Goal: Transaction & Acquisition: Purchase product/service

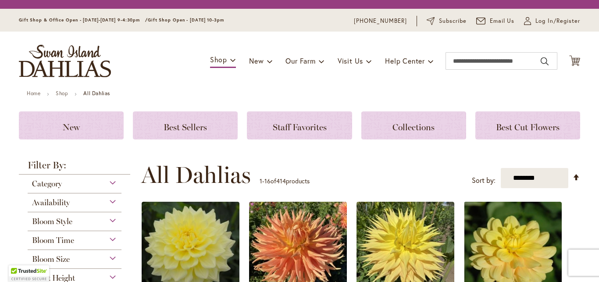
click at [56, 221] on span "Bloom Style" at bounding box center [52, 222] width 40 height 10
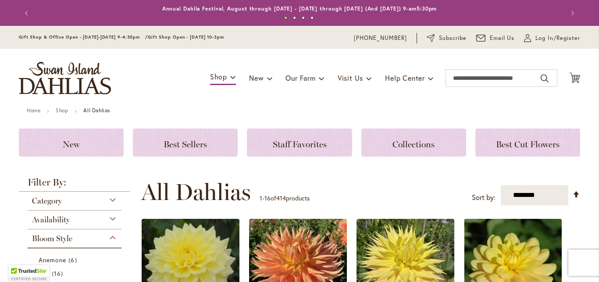
scroll to position [229, 0]
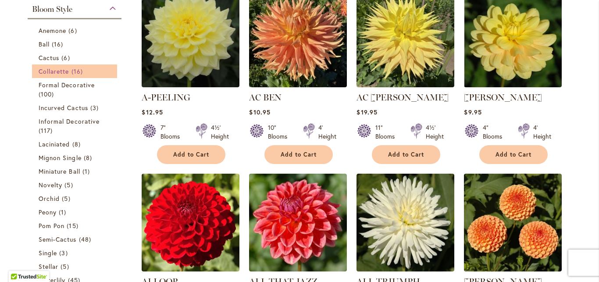
click at [45, 70] on span "Collarette" at bounding box center [54, 71] width 31 height 8
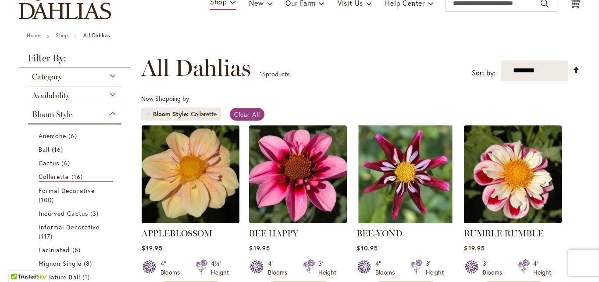
scroll to position [71, 0]
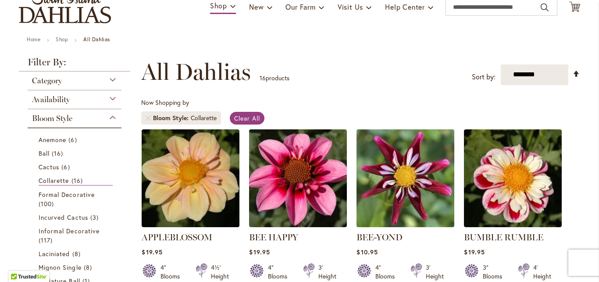
click at [399, 174] on img at bounding box center [405, 178] width 103 height 103
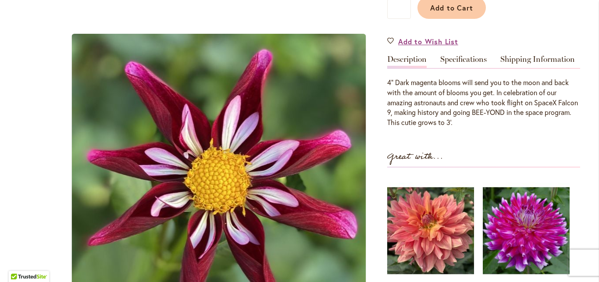
scroll to position [261, 0]
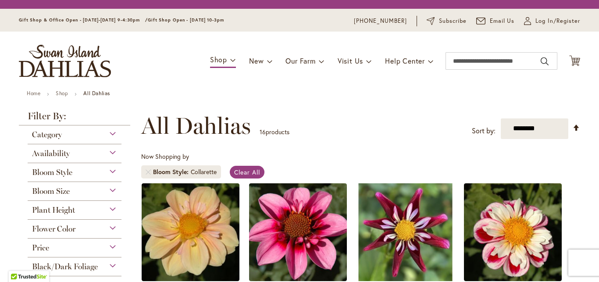
scroll to position [71, 0]
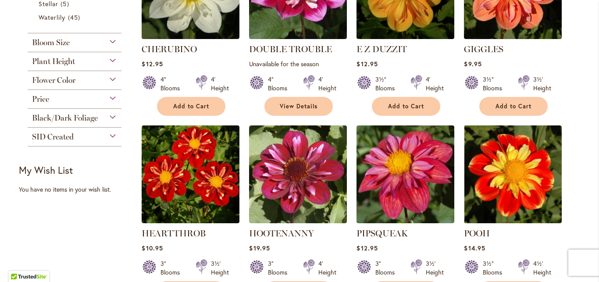
scroll to position [396, 0]
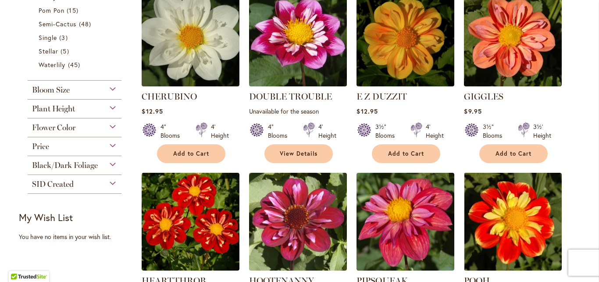
click at [80, 162] on span "Black/Dark Foliage" at bounding box center [65, 166] width 66 height 10
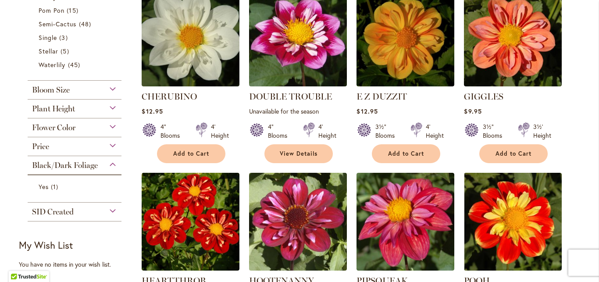
click at [109, 164] on div "Black/Dark Foliage" at bounding box center [75, 163] width 94 height 14
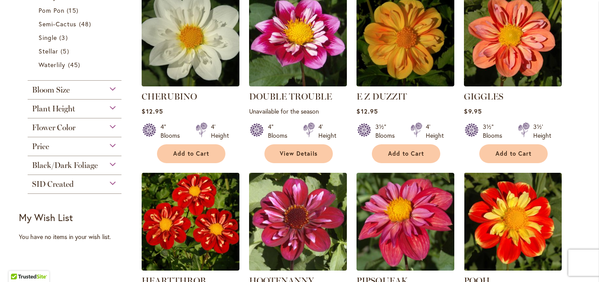
click at [80, 165] on span "Black/Dark Foliage" at bounding box center [65, 166] width 66 height 10
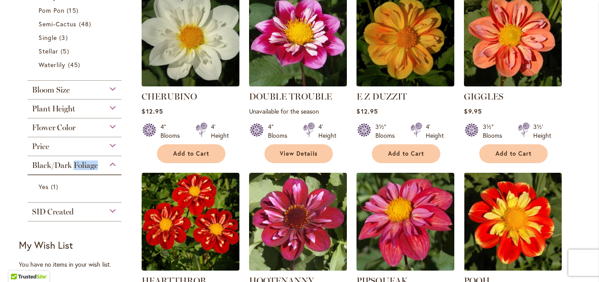
click at [80, 165] on span "Black/Dark Foliage" at bounding box center [65, 166] width 66 height 10
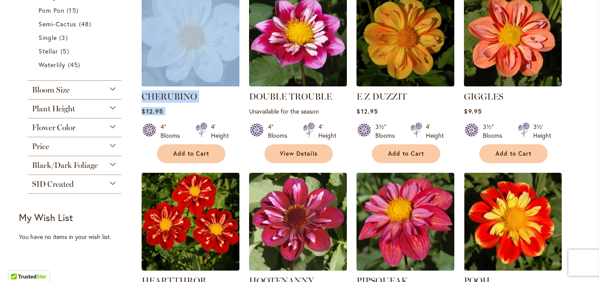
drag, startPoint x: 138, startPoint y: 116, endPoint x: 149, endPoint y: 60, distance: 57.2
click at [149, 60] on li "CHERUBINO Rating: 93% 1 Review $12.95 4" Blooms 4' Height Add to Cart" at bounding box center [190, 75] width 99 height 175
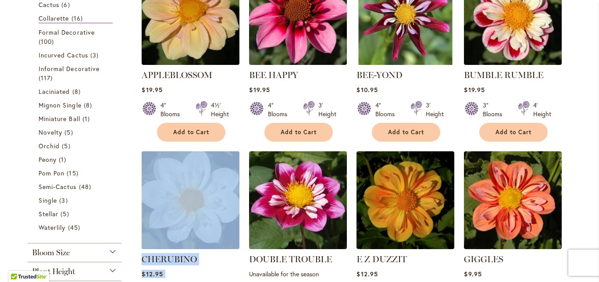
scroll to position [230, 0]
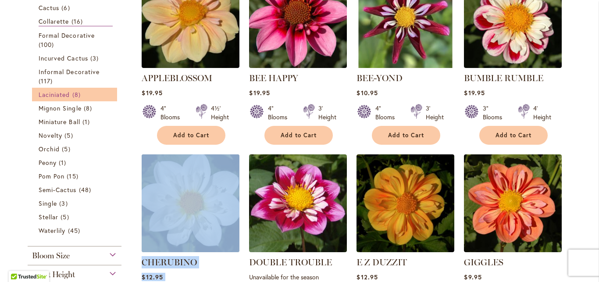
click at [44, 94] on span "Laciniated" at bounding box center [55, 94] width 32 height 8
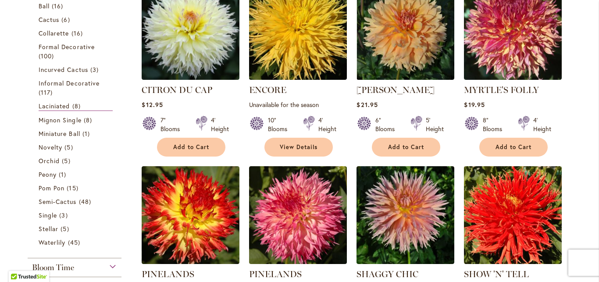
scroll to position [237, 0]
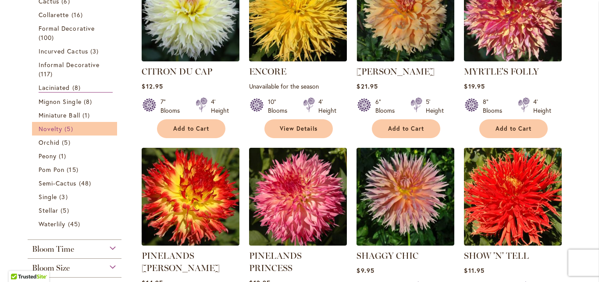
click at [55, 129] on span "Novelty" at bounding box center [51, 129] width 24 height 8
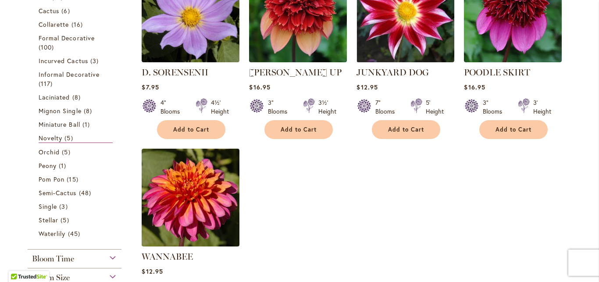
scroll to position [237, 0]
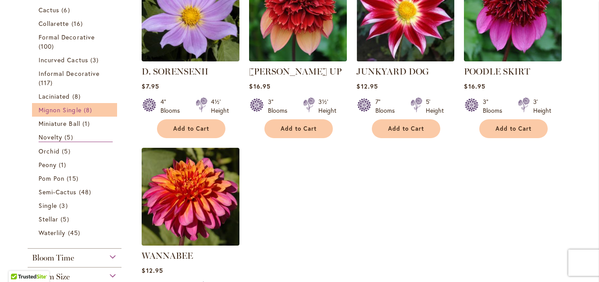
click at [64, 113] on span "Mignon Single" at bounding box center [60, 110] width 43 height 8
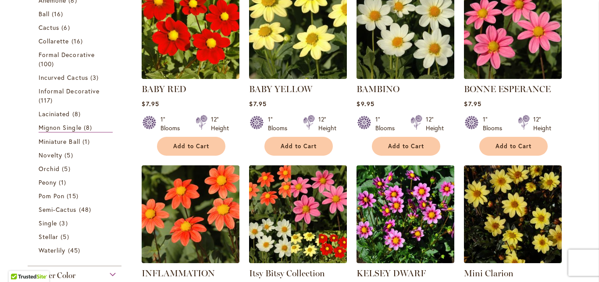
scroll to position [237, 0]
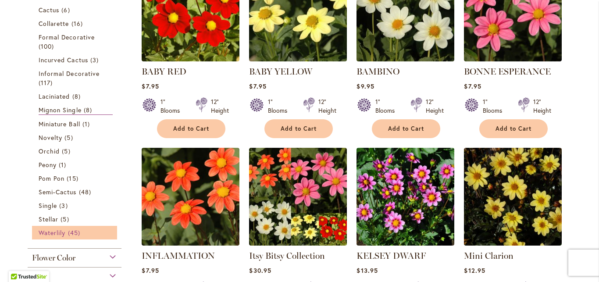
click at [48, 234] on span "Waterlily" at bounding box center [52, 233] width 27 height 8
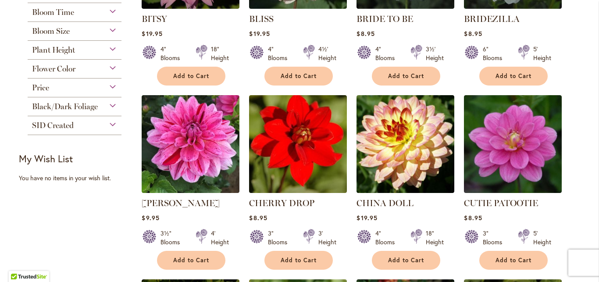
scroll to position [498, 0]
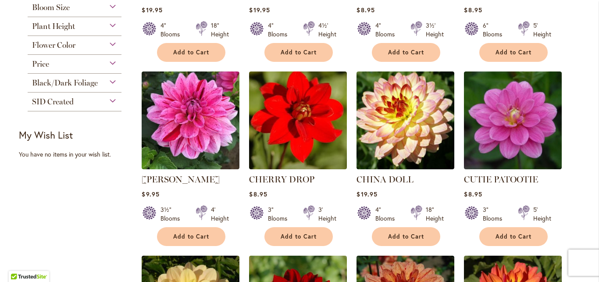
click at [40, 81] on span "Black/Dark Foliage" at bounding box center [65, 83] width 66 height 10
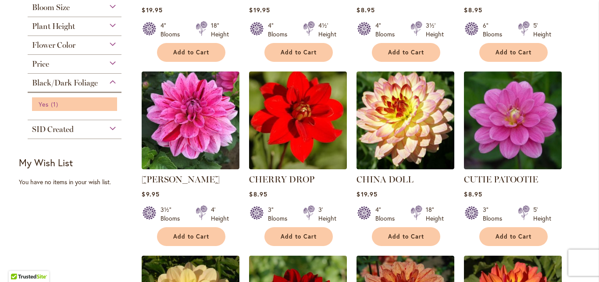
click at [41, 103] on span "Yes" at bounding box center [44, 104] width 10 height 8
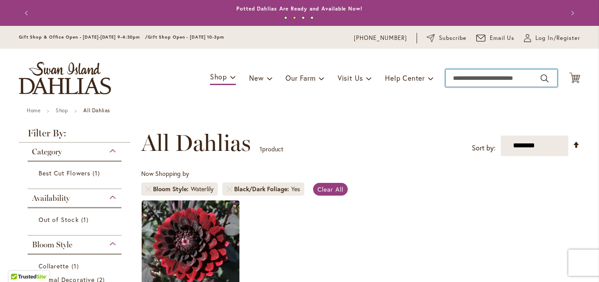
click at [464, 80] on input "Search" at bounding box center [502, 78] width 112 height 18
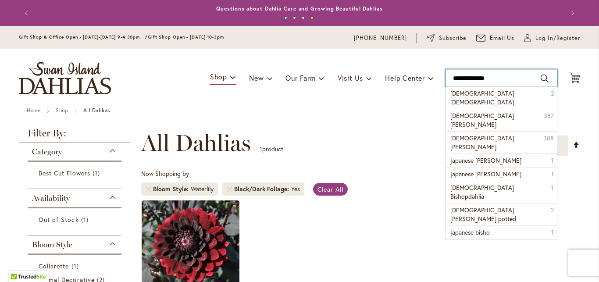
type input "**********"
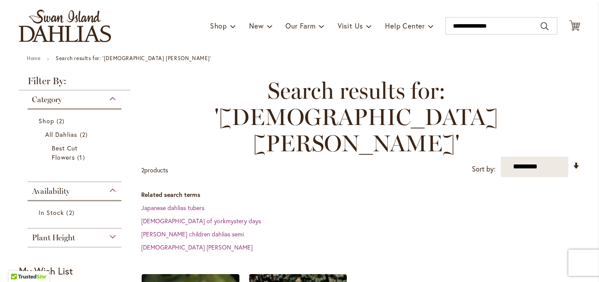
scroll to position [47, 0]
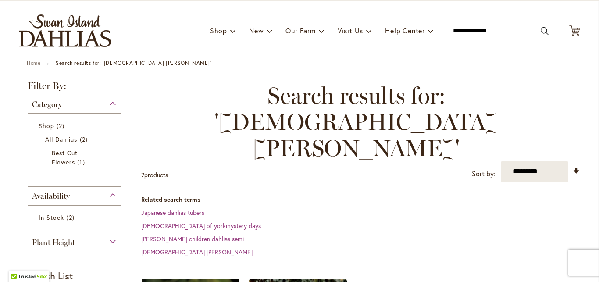
click at [108, 102] on div "Category" at bounding box center [75, 102] width 94 height 14
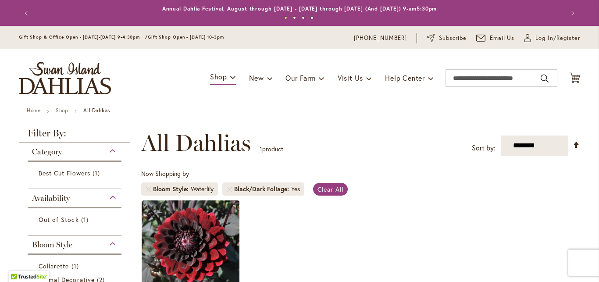
click at [109, 151] on div "Category" at bounding box center [75, 150] width 94 height 14
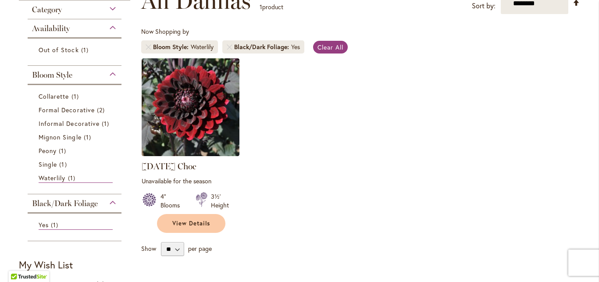
scroll to position [166, 0]
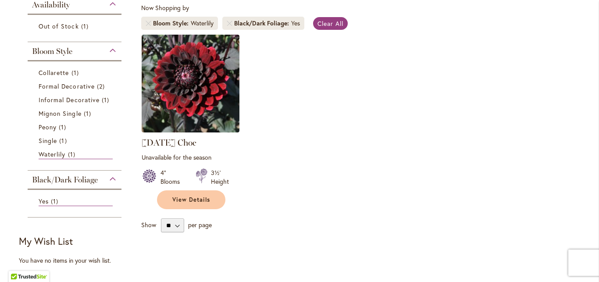
click at [109, 50] on div "Bloom Style" at bounding box center [75, 49] width 94 height 14
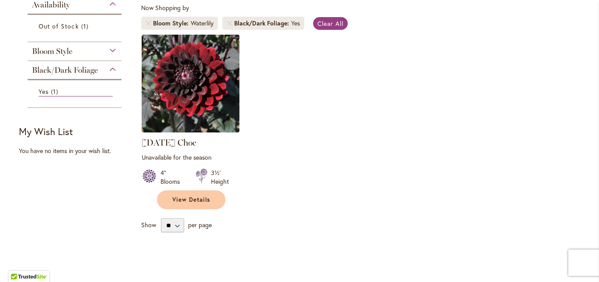
click at [109, 50] on div "Bloom Style" at bounding box center [75, 49] width 94 height 14
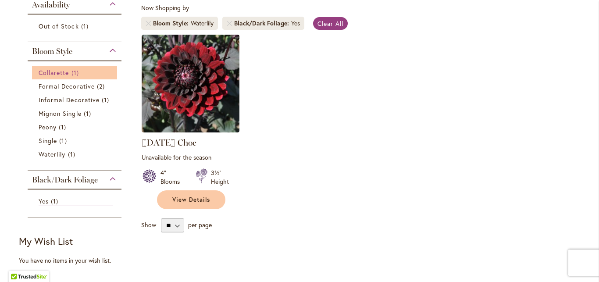
click at [43, 71] on span "Collarette" at bounding box center [54, 72] width 31 height 8
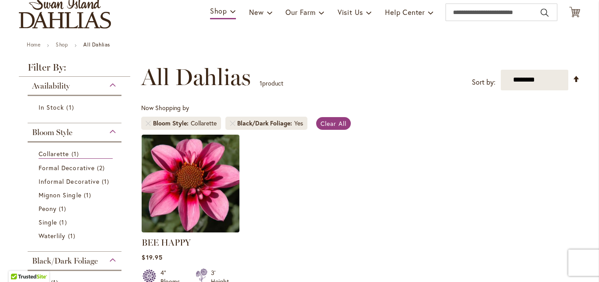
scroll to position [71, 0]
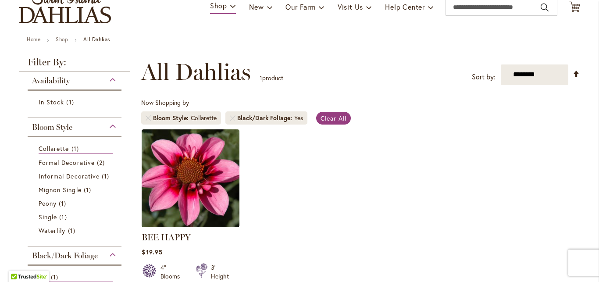
click at [283, 118] on span "Black/Dark Foliage" at bounding box center [265, 118] width 57 height 9
click at [230, 118] on link "Remove Black/Dark Foliage Yes" at bounding box center [232, 117] width 5 height 5
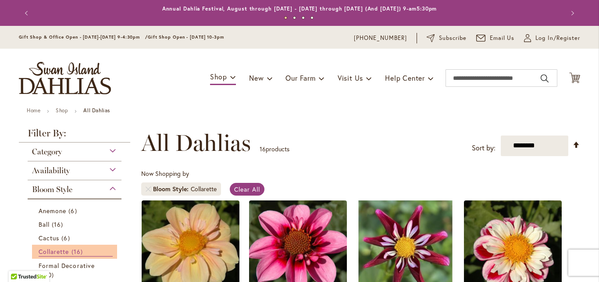
click at [55, 251] on span "Collarette" at bounding box center [54, 251] width 31 height 8
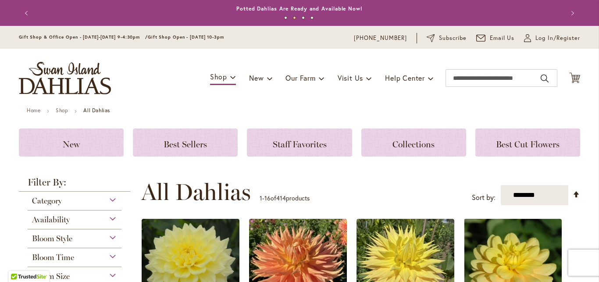
click at [108, 237] on div "Bloom Style" at bounding box center [75, 236] width 94 height 14
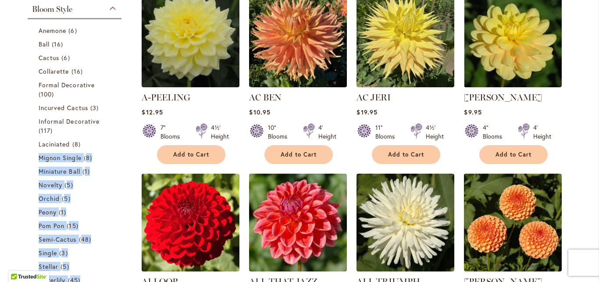
drag, startPoint x: 135, startPoint y: 153, endPoint x: 123, endPoint y: 102, distance: 51.9
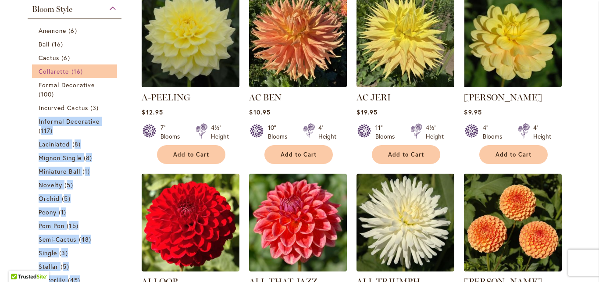
click at [75, 69] on span "16 items" at bounding box center [79, 71] width 14 height 9
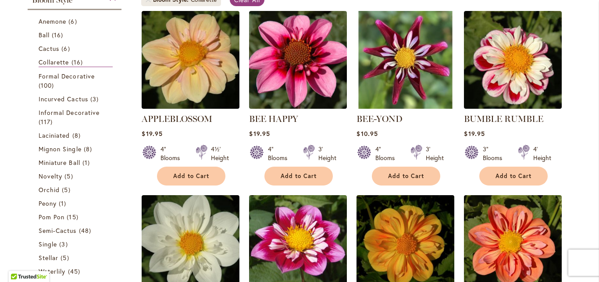
scroll to position [166, 0]
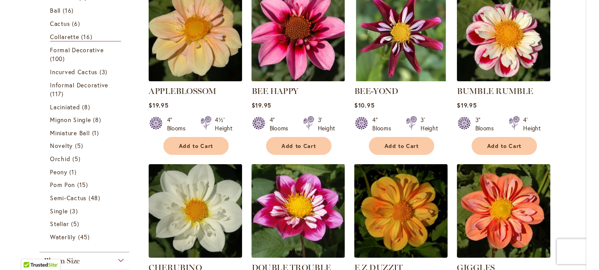
scroll to position [190, 0]
